Goal: Task Accomplishment & Management: Complete application form

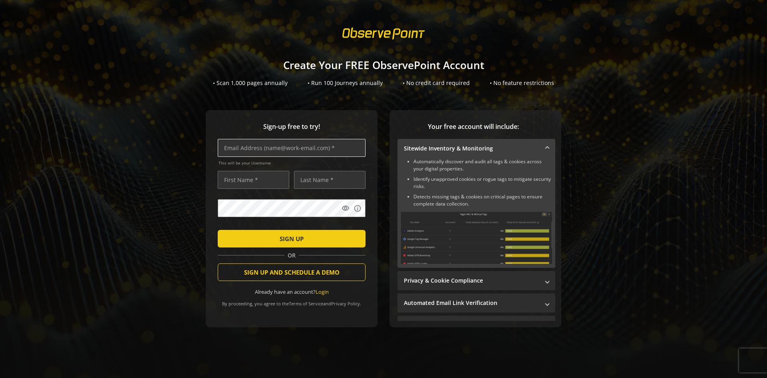
click at [279, 149] on input "text" at bounding box center [292, 148] width 148 height 18
type input "[EMAIL_ADDRESS][DOMAIN_NAME]"
click at [251, 185] on input "text" at bounding box center [253, 180] width 71 height 18
type input "J"
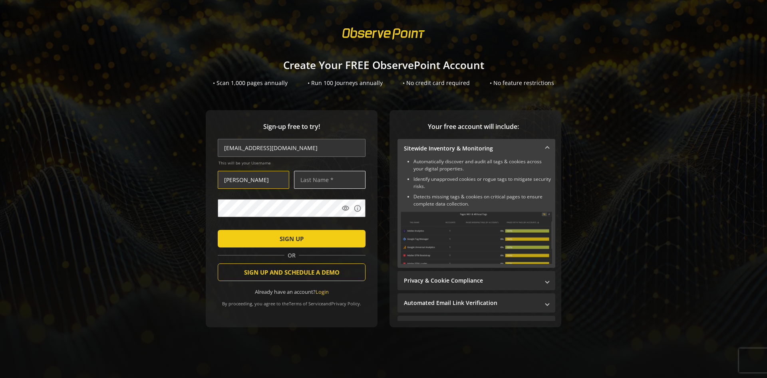
type input "[PERSON_NAME]"
click at [337, 179] on input "text" at bounding box center [329, 180] width 71 height 18
type input "[PERSON_NAME]"
click at [297, 233] on span "SIGN UP" at bounding box center [291, 239] width 24 height 14
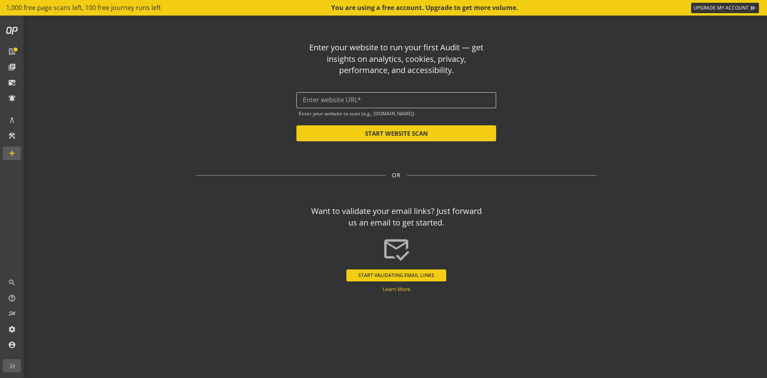
click at [370, 97] on input "text" at bounding box center [396, 100] width 187 height 8
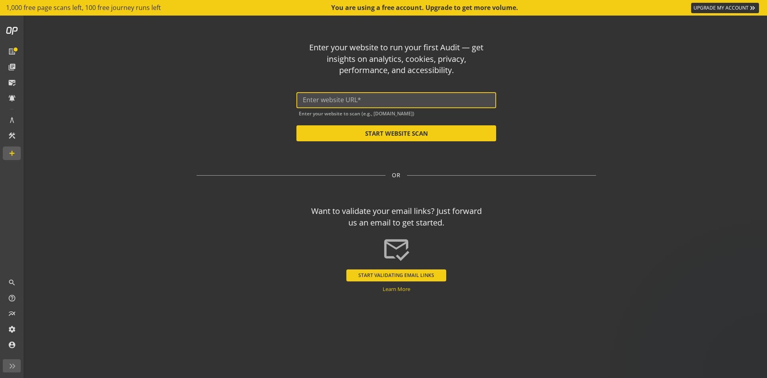
paste input "[URL][DOMAIN_NAME]"
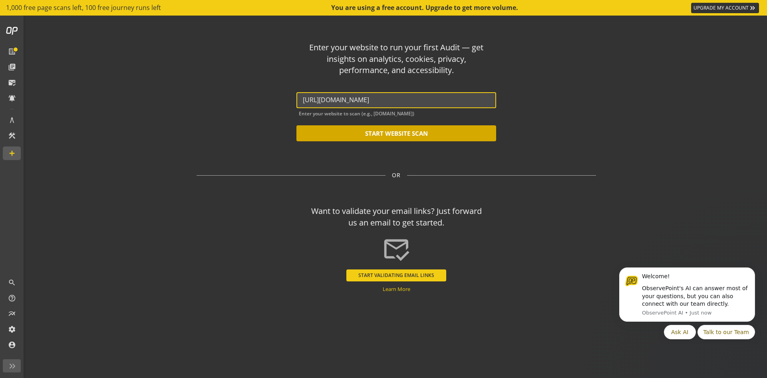
type input "[URL][DOMAIN_NAME]"
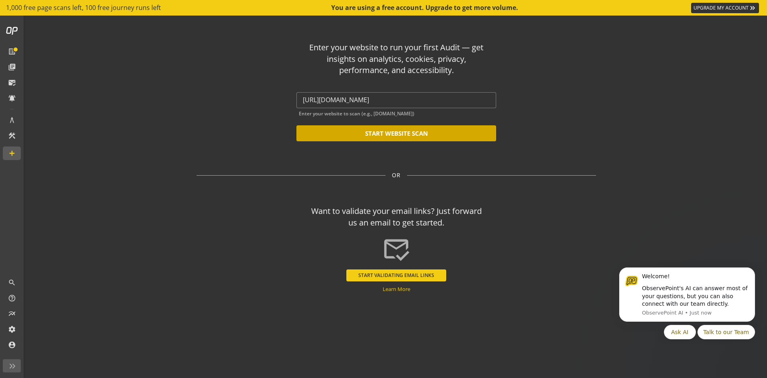
click at [391, 139] on button "START WEBSITE SCAN" at bounding box center [396, 133] width 200 height 16
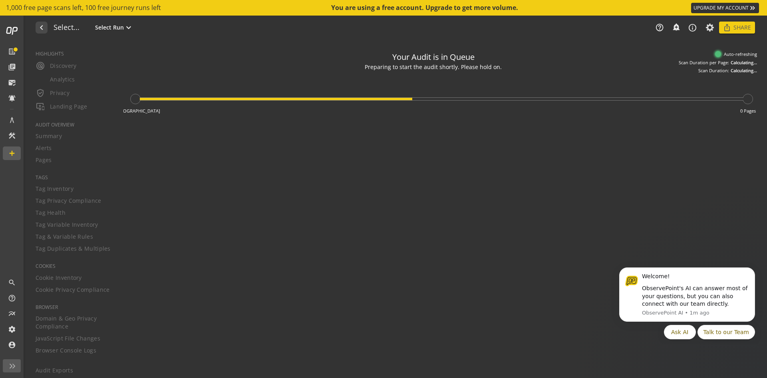
type textarea "Notes can include: -a description of what this audit is validating -changes in …"
